Goal: Transaction & Acquisition: Purchase product/service

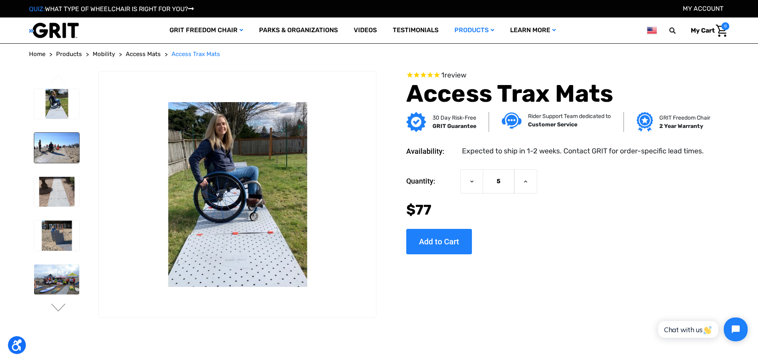
click at [70, 158] on img at bounding box center [56, 148] width 45 height 30
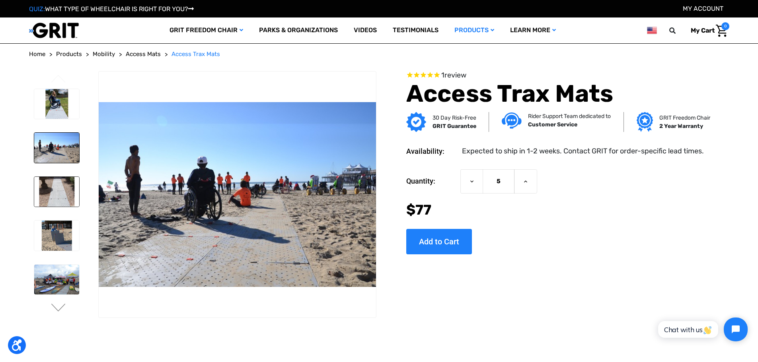
click at [69, 192] on img at bounding box center [56, 192] width 45 height 30
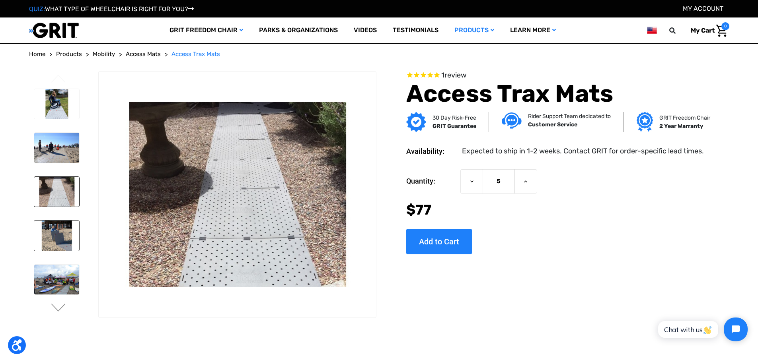
click at [56, 240] on img at bounding box center [56, 236] width 45 height 30
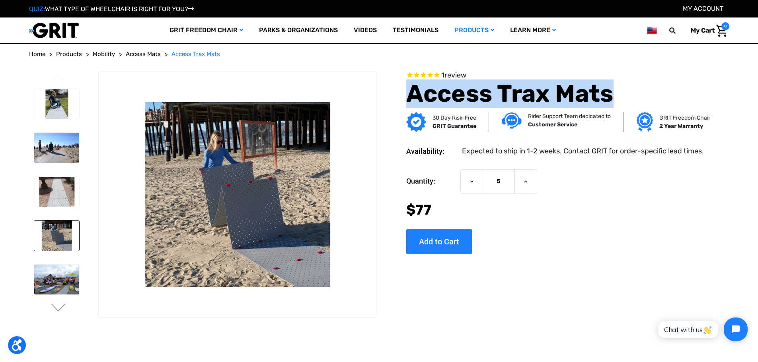
drag, startPoint x: 408, startPoint y: 95, endPoint x: 673, endPoint y: 104, distance: 265.1
click at [673, 104] on h1 "Access Trax Mats" at bounding box center [557, 94] width 302 height 29
copy h1 "Access Trax Mats"
